Goal: Information Seeking & Learning: Learn about a topic

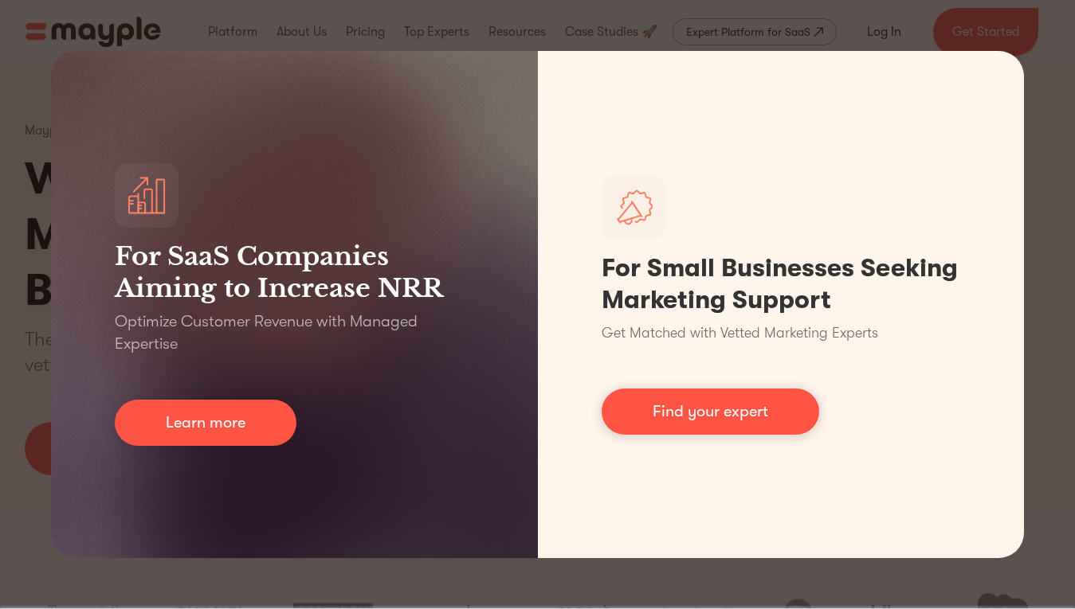
click at [277, 581] on div "For SaaS Companies Aiming to Increase NRR Optimize Customer Revenue with Manage…" at bounding box center [537, 304] width 1075 height 609
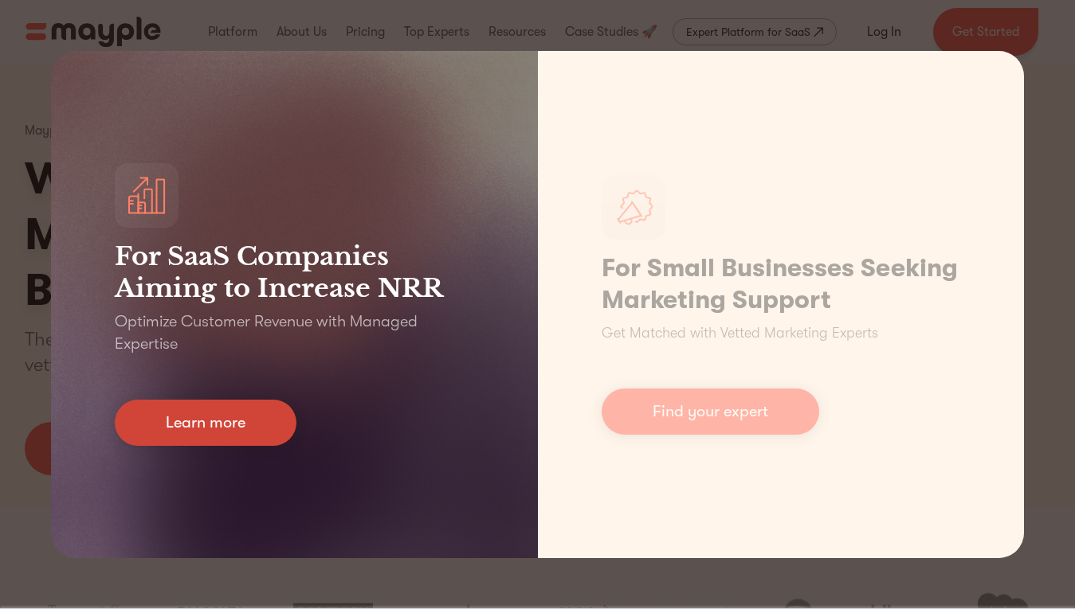
click at [262, 414] on link "Learn more" at bounding box center [206, 423] width 182 height 46
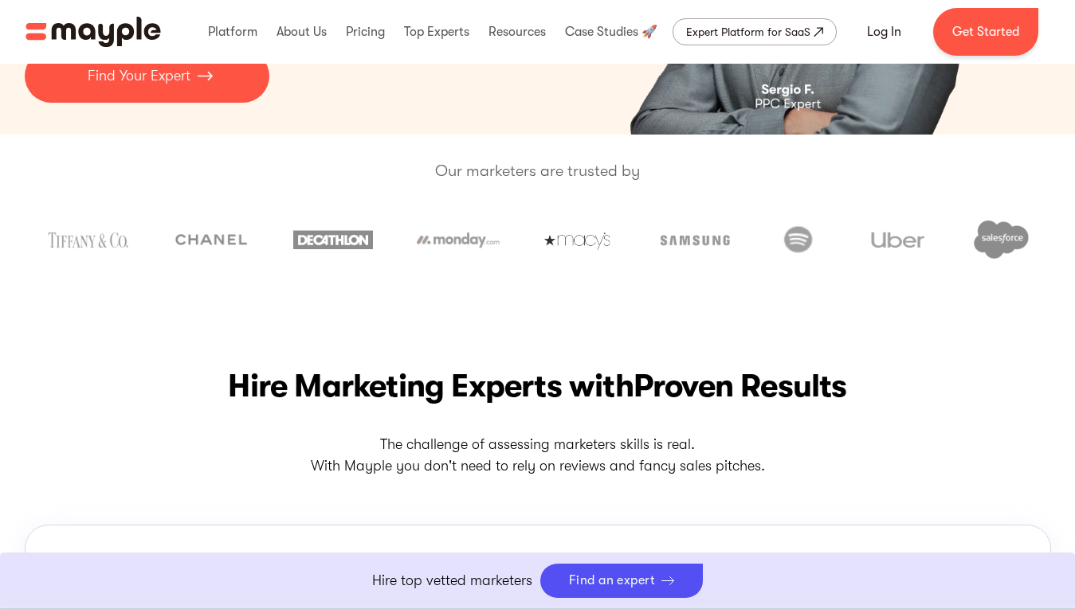
scroll to position [357, 0]
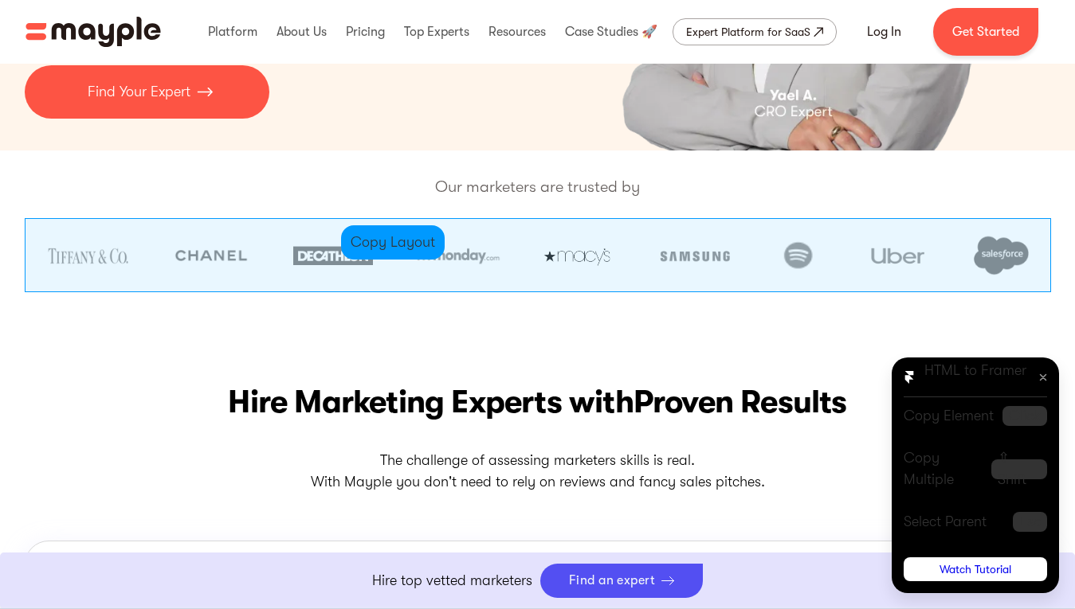
click at [320, 219] on div at bounding box center [538, 255] width 1026 height 74
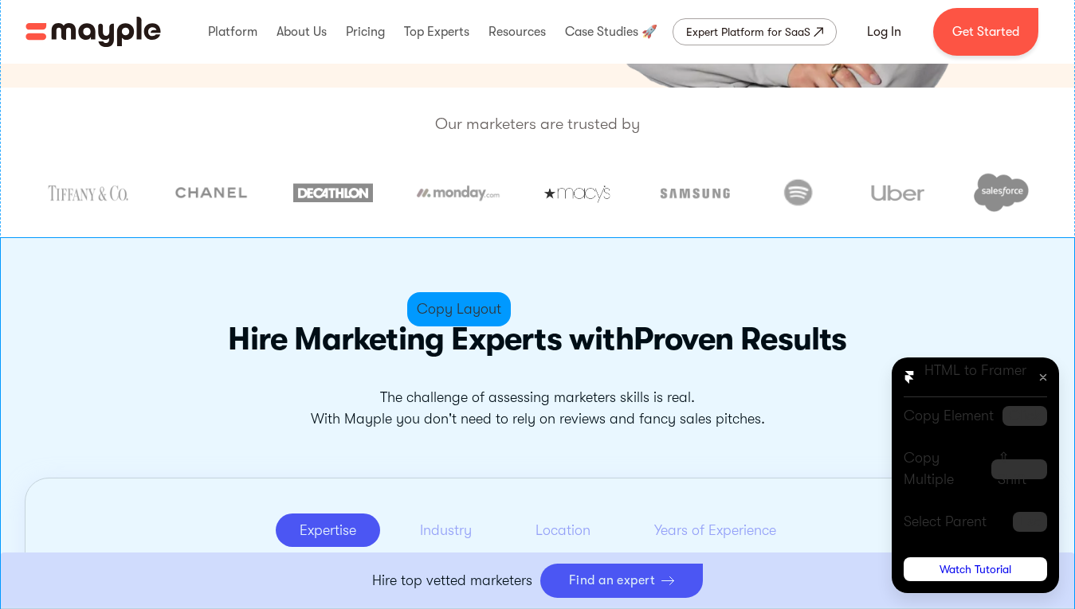
scroll to position [422, 0]
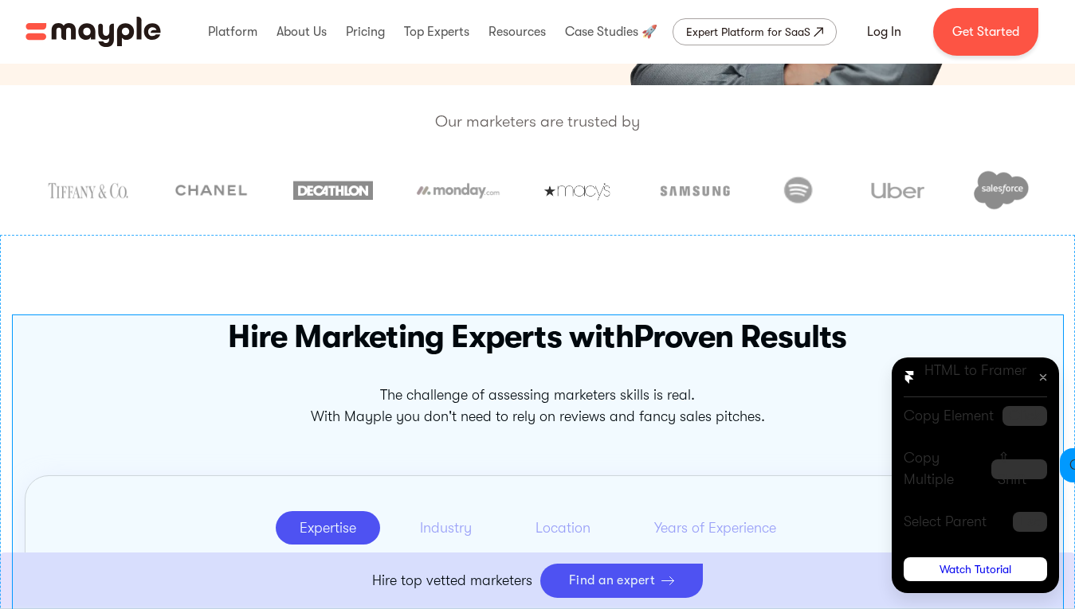
click at [1039, 390] on div at bounding box center [1043, 378] width 24 height 24
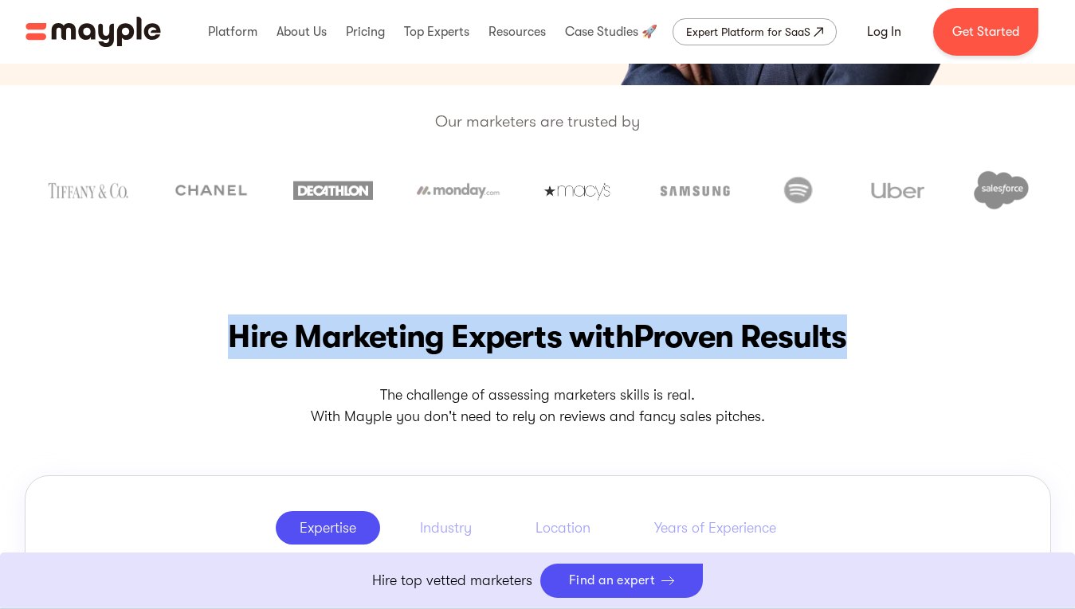
drag, startPoint x: 232, startPoint y: 335, endPoint x: 851, endPoint y: 358, distance: 619.3
click at [851, 358] on h2 "Hire Marketing Experts with Proven Results" at bounding box center [538, 337] width 1026 height 45
copy h2 "Hire Marketing Experts with Proven Results"
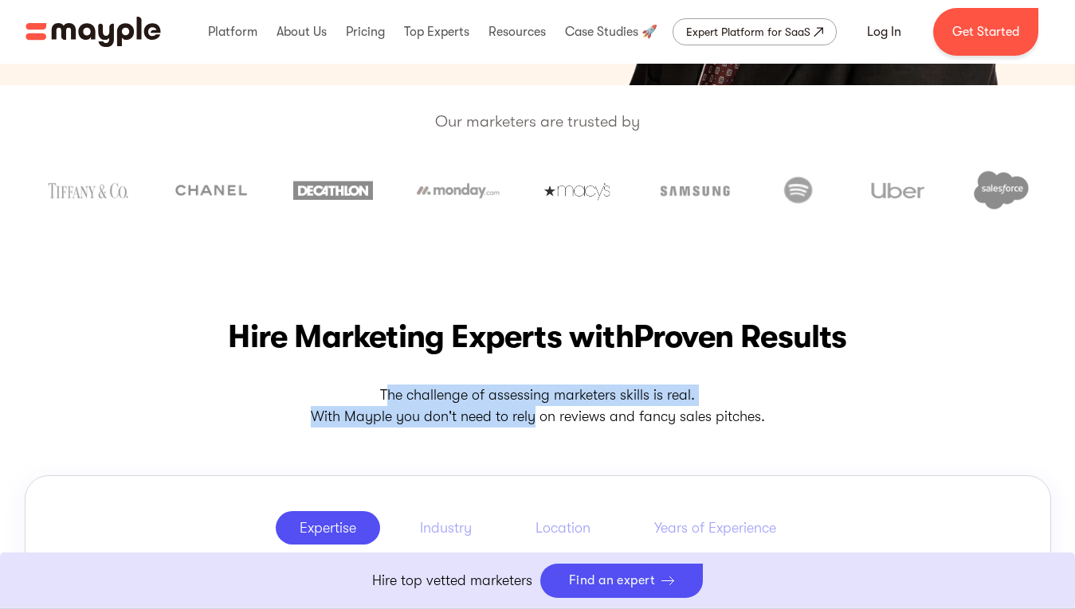
drag, startPoint x: 385, startPoint y: 391, endPoint x: 531, endPoint y: 419, distance: 149.2
click at [531, 419] on p "The challenge of assessing marketers skills is real. With Mayple you don't need…" at bounding box center [538, 406] width 1026 height 43
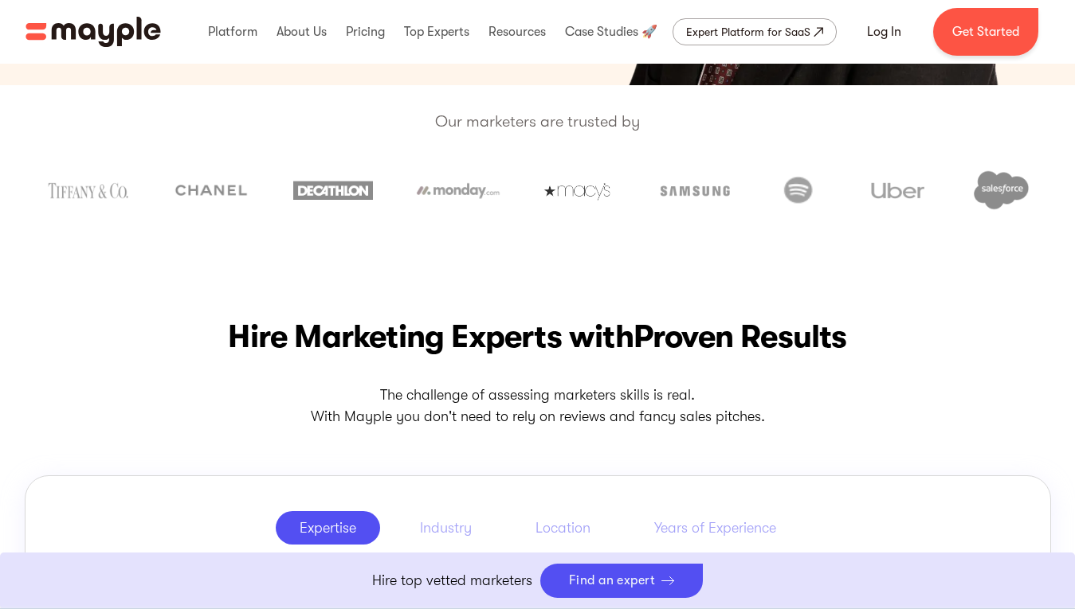
click at [379, 394] on p "The challenge of assessing marketers skills is real. With Mayple you don't need…" at bounding box center [538, 406] width 1026 height 43
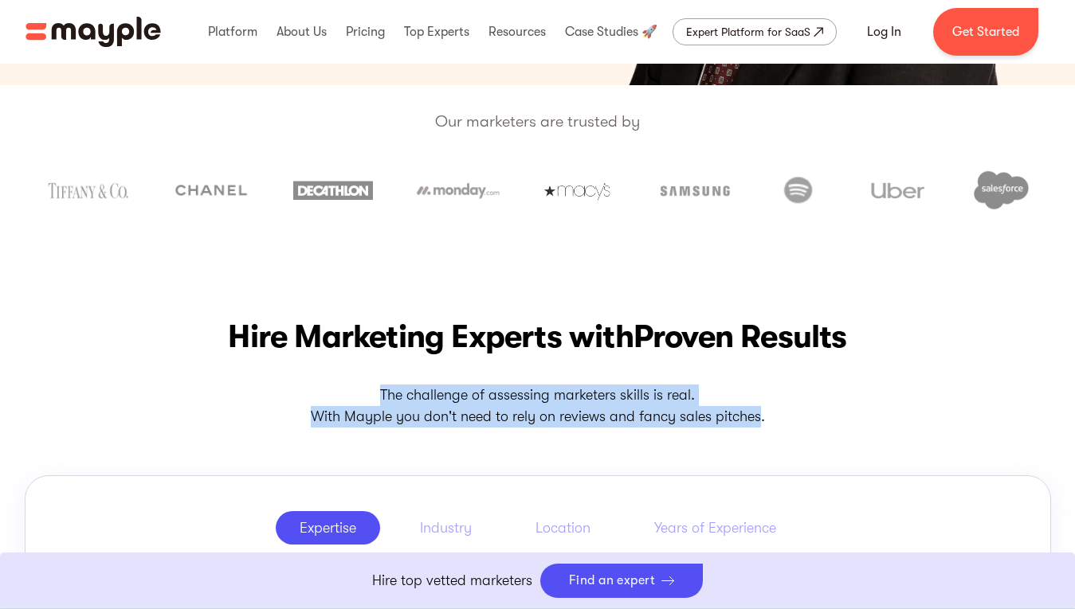
drag, startPoint x: 379, startPoint y: 394, endPoint x: 734, endPoint y: 421, distance: 355.5
click at [734, 421] on p "The challenge of assessing marketers skills is real. With Mayple you don't need…" at bounding box center [538, 406] width 1026 height 43
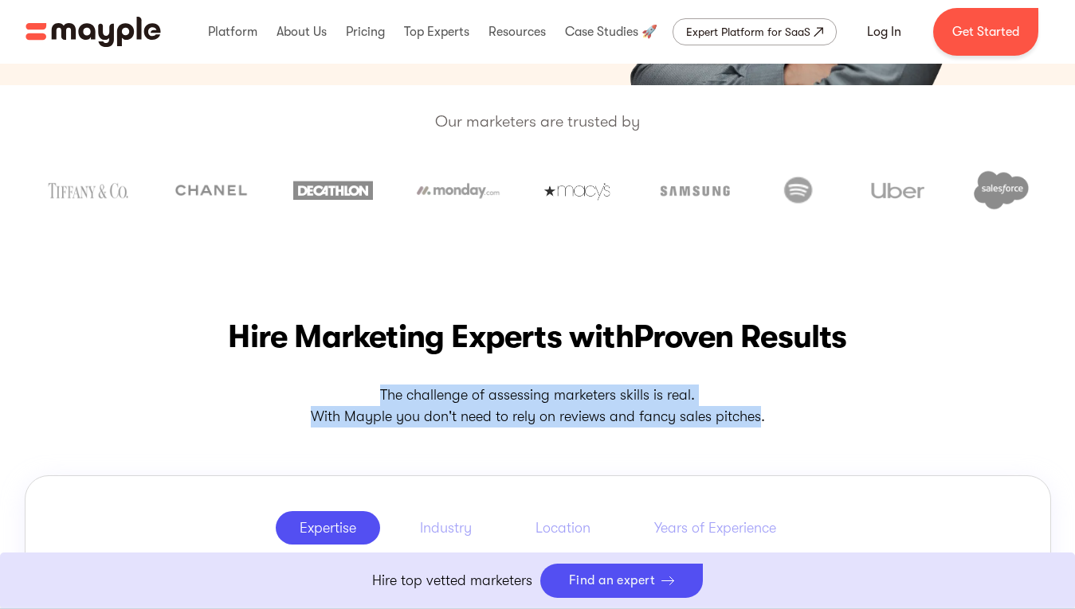
copy p "The challenge of assessing marketers skills is real. With Mayple you don't need…"
